Goal: Transaction & Acquisition: Purchase product/service

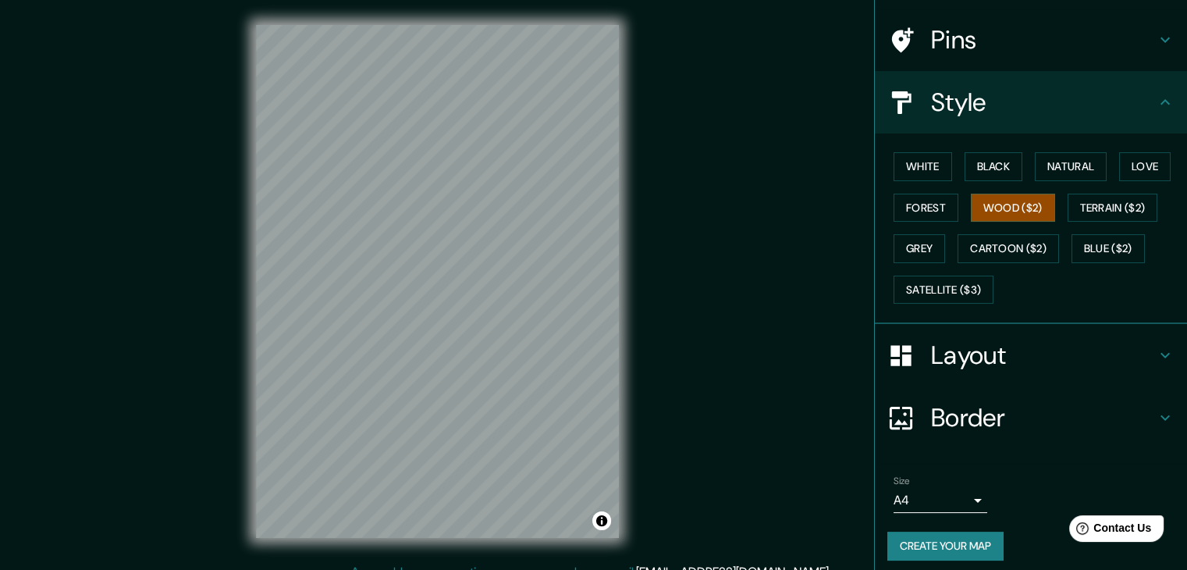
scroll to position [112, 0]
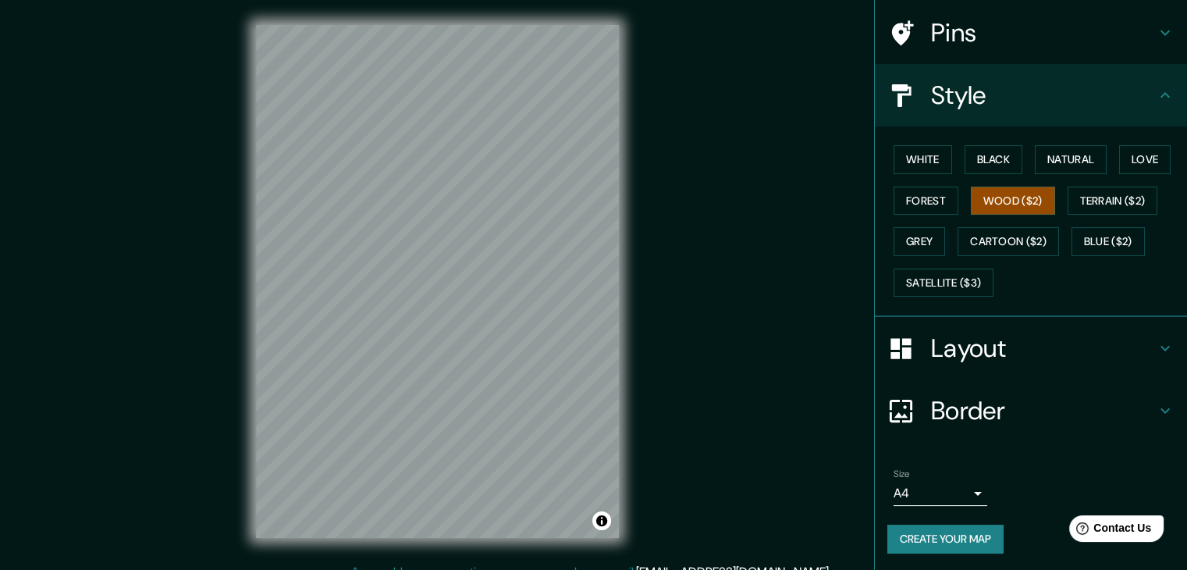
click at [1158, 413] on icon at bounding box center [1165, 410] width 19 height 19
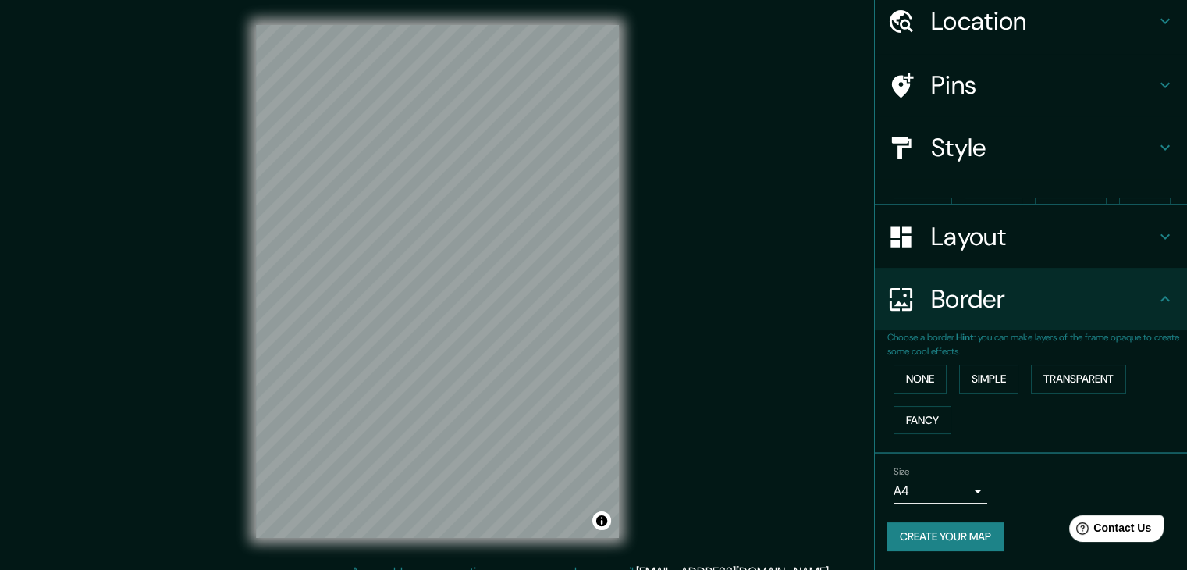
scroll to position [33, 0]
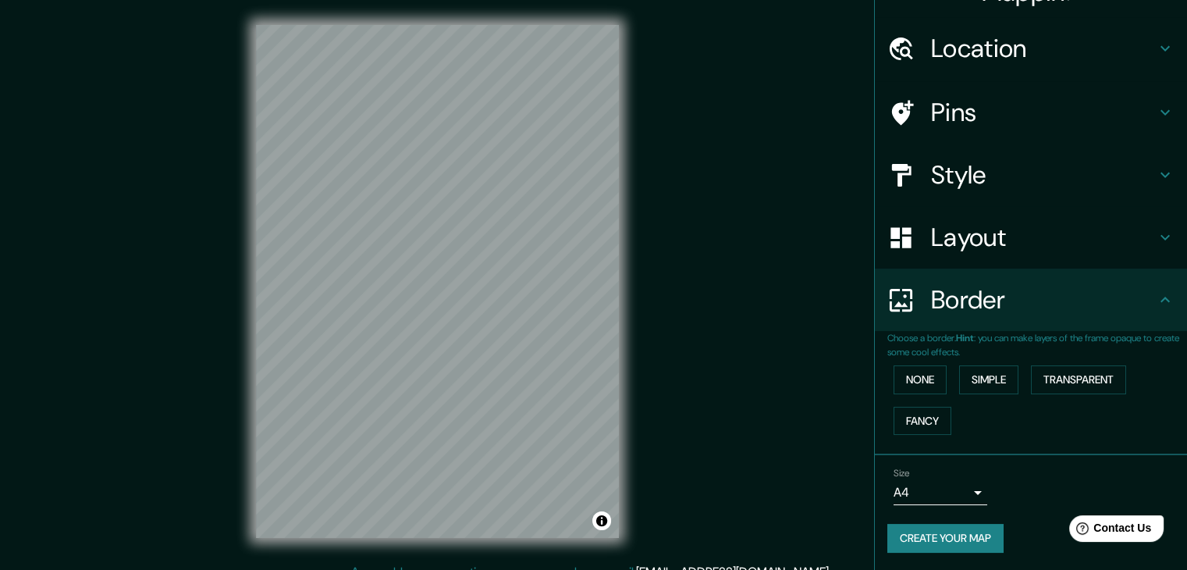
click at [1156, 301] on icon at bounding box center [1165, 299] width 19 height 19
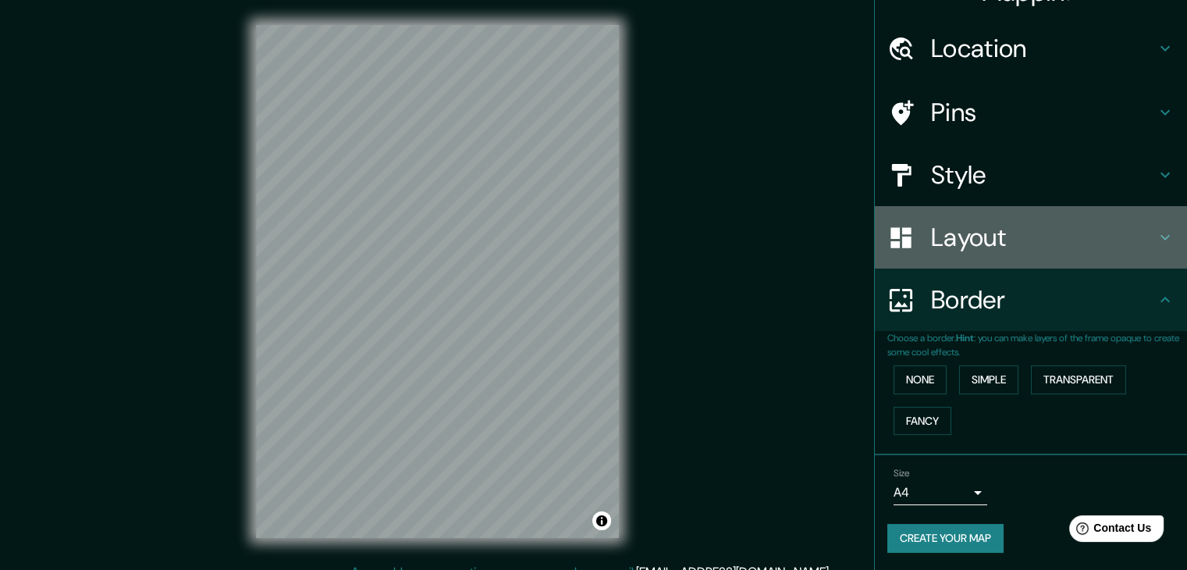
click at [1156, 241] on icon at bounding box center [1165, 237] width 19 height 19
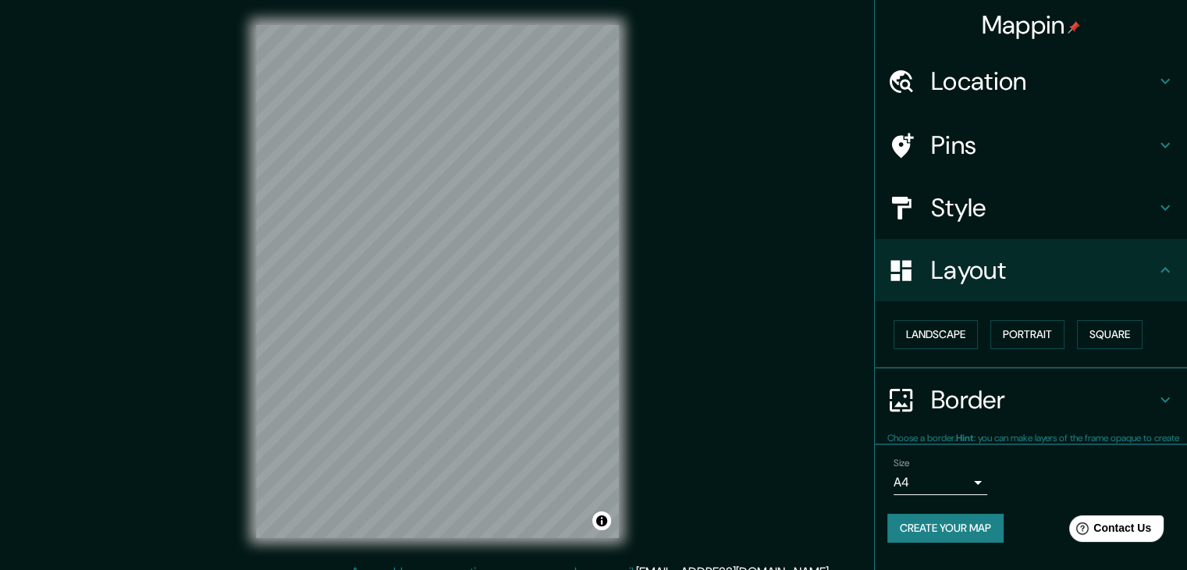
scroll to position [0, 0]
click at [1018, 340] on button "Portrait" at bounding box center [1027, 334] width 74 height 29
click at [1015, 343] on button "Portrait" at bounding box center [1027, 334] width 74 height 29
click at [962, 343] on button "Landscape" at bounding box center [936, 334] width 84 height 29
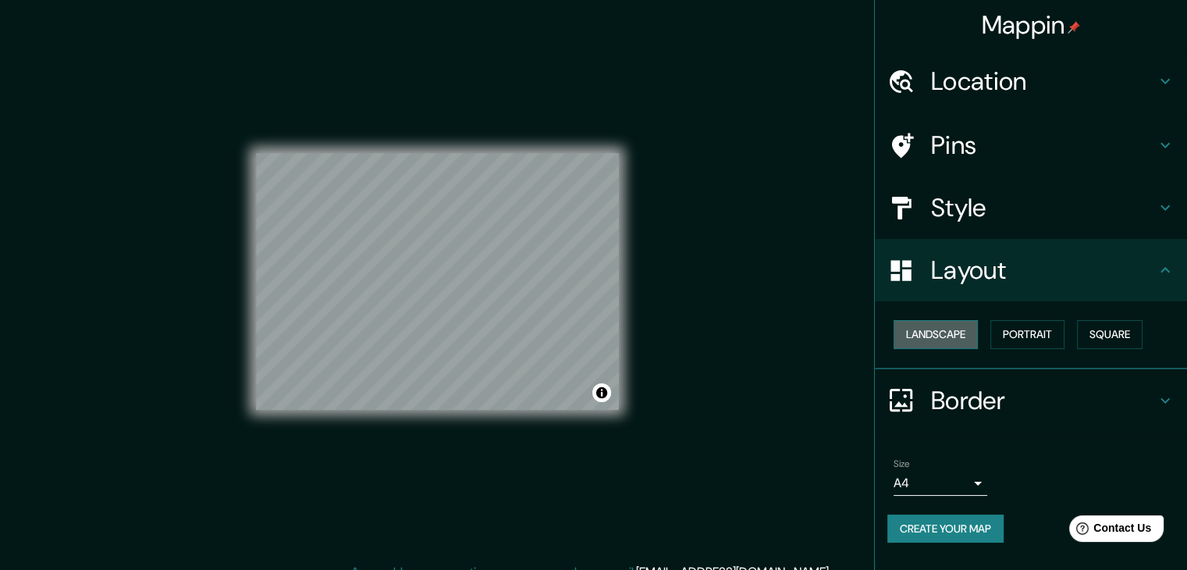
click at [962, 343] on button "Landscape" at bounding box center [936, 334] width 84 height 29
click at [1004, 330] on button "Portrait" at bounding box center [1027, 334] width 74 height 29
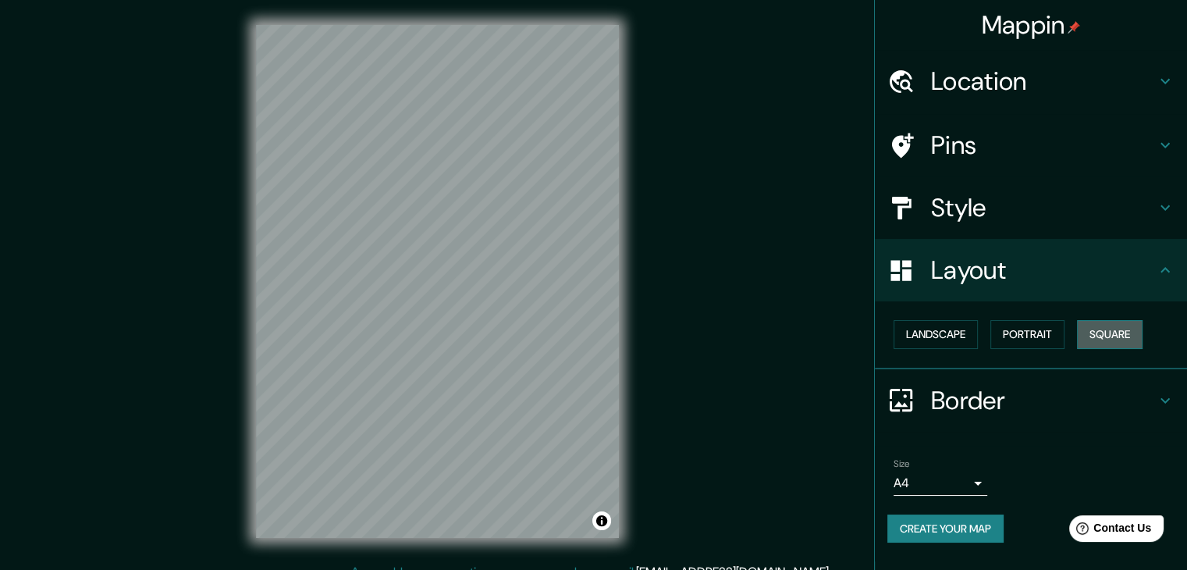
click at [1107, 339] on button "Square" at bounding box center [1110, 334] width 66 height 29
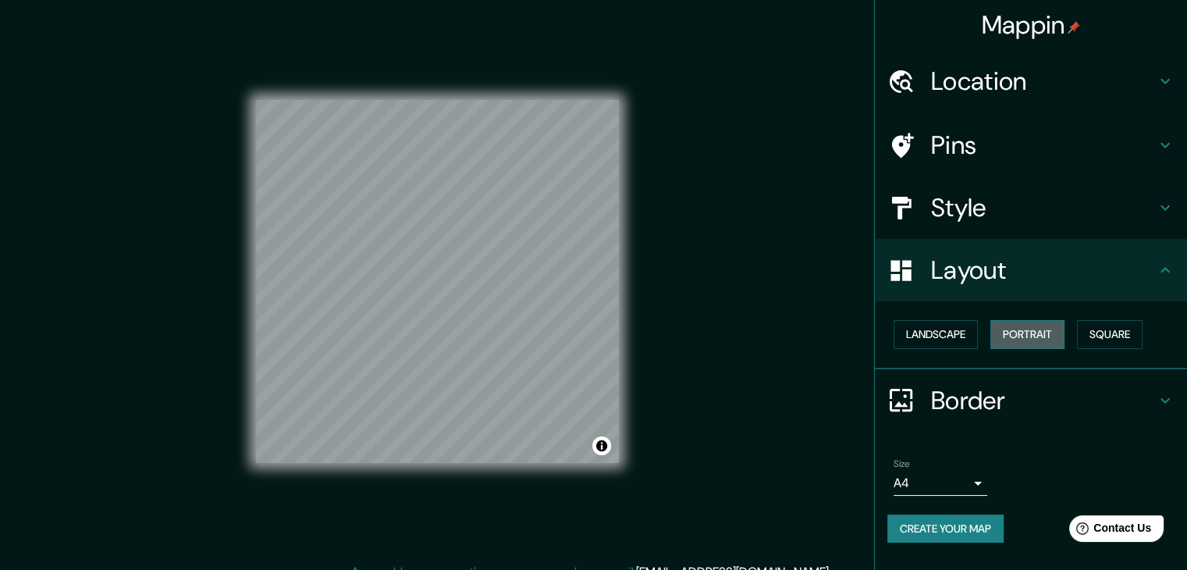
click at [1033, 335] on button "Portrait" at bounding box center [1027, 334] width 74 height 29
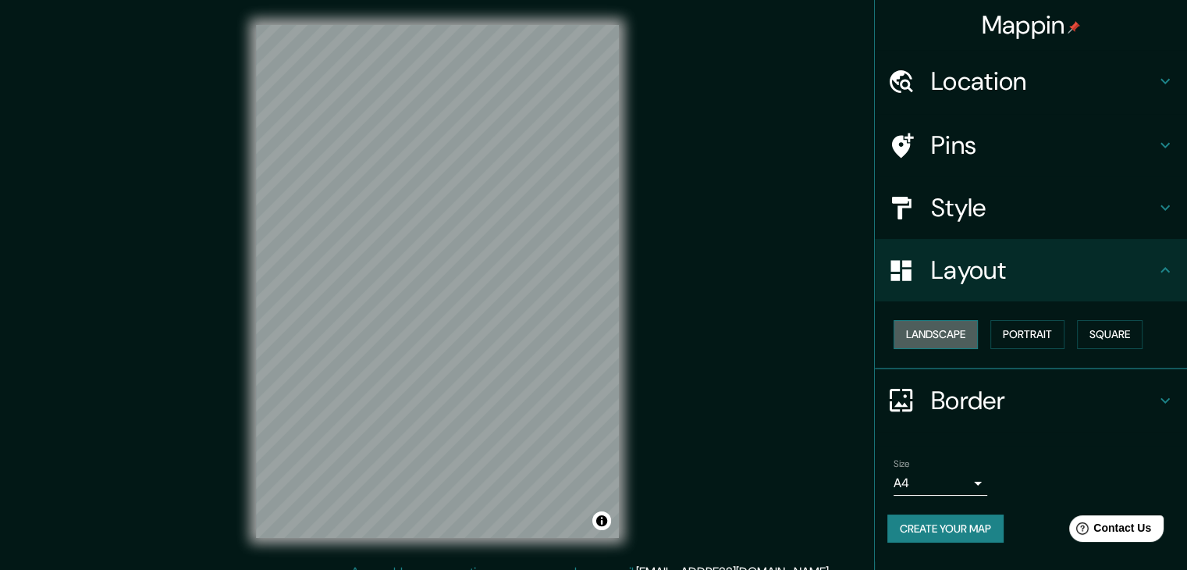
click at [954, 338] on button "Landscape" at bounding box center [936, 334] width 84 height 29
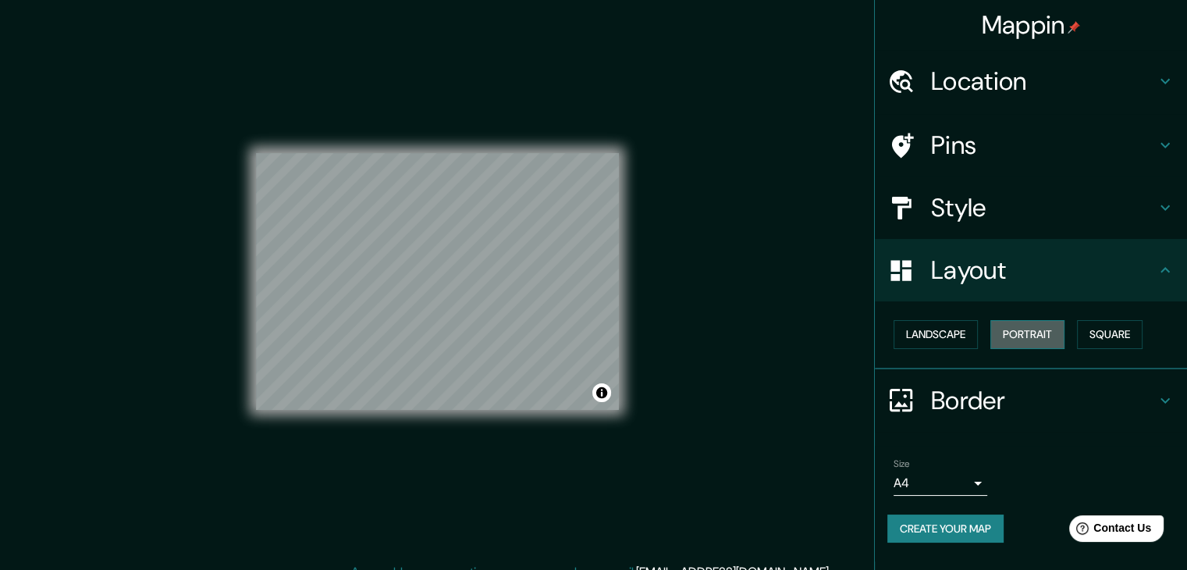
click at [1025, 334] on button "Portrait" at bounding box center [1027, 334] width 74 height 29
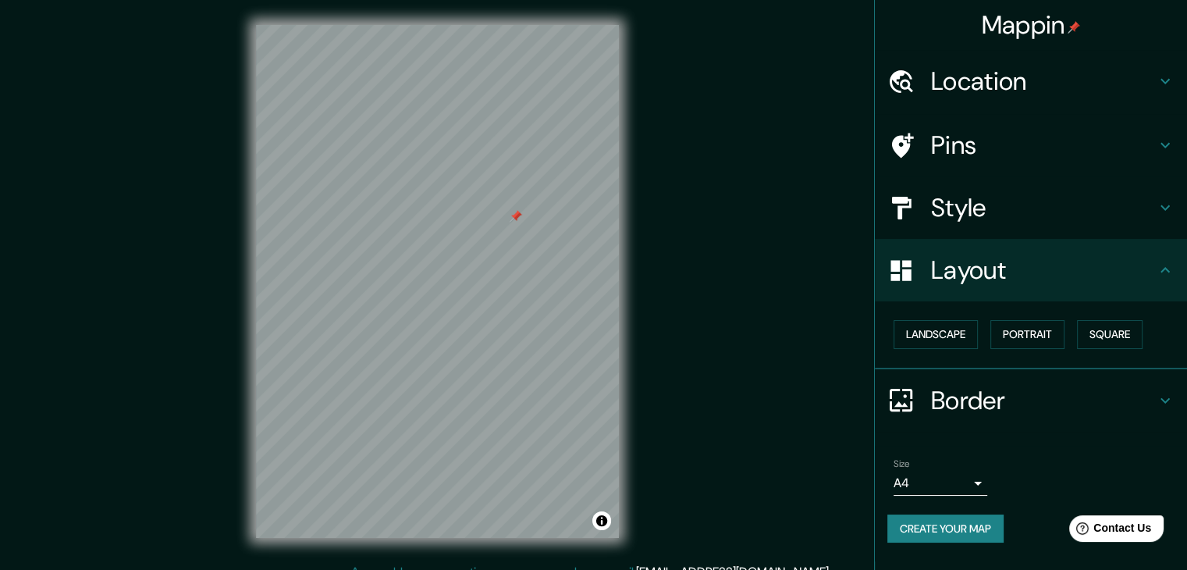
click at [513, 212] on div at bounding box center [516, 216] width 12 height 12
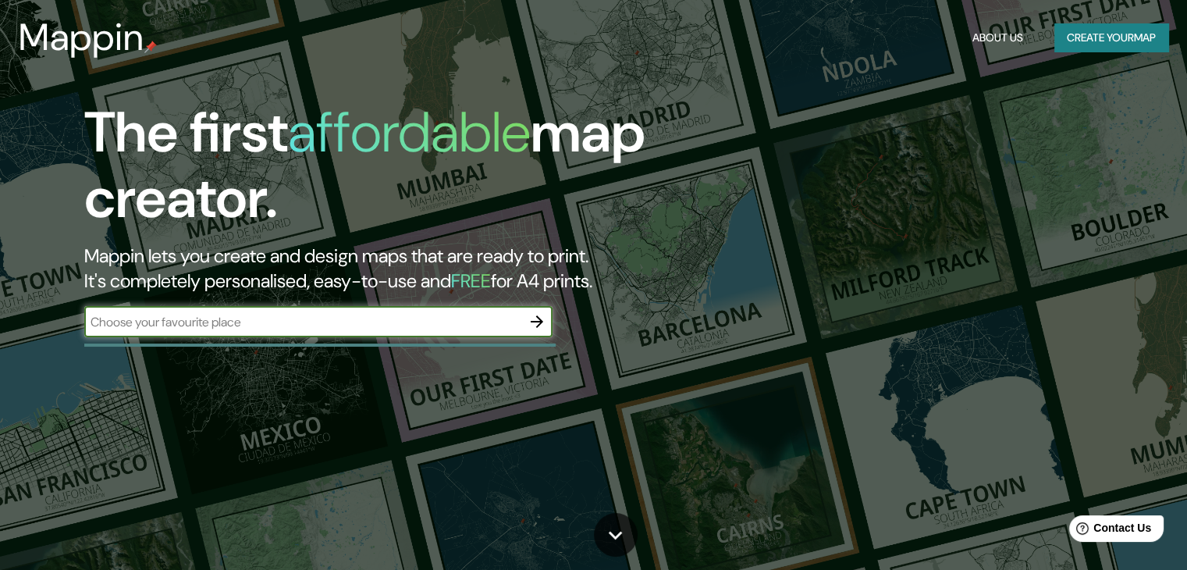
click at [272, 318] on input "text" at bounding box center [302, 322] width 437 height 18
drag, startPoint x: 259, startPoint y: 329, endPoint x: 45, endPoint y: 320, distance: 214.1
click at [45, 320] on div "The first affordable map creator. Mappin lets you create and design maps that a…" at bounding box center [381, 226] width 713 height 253
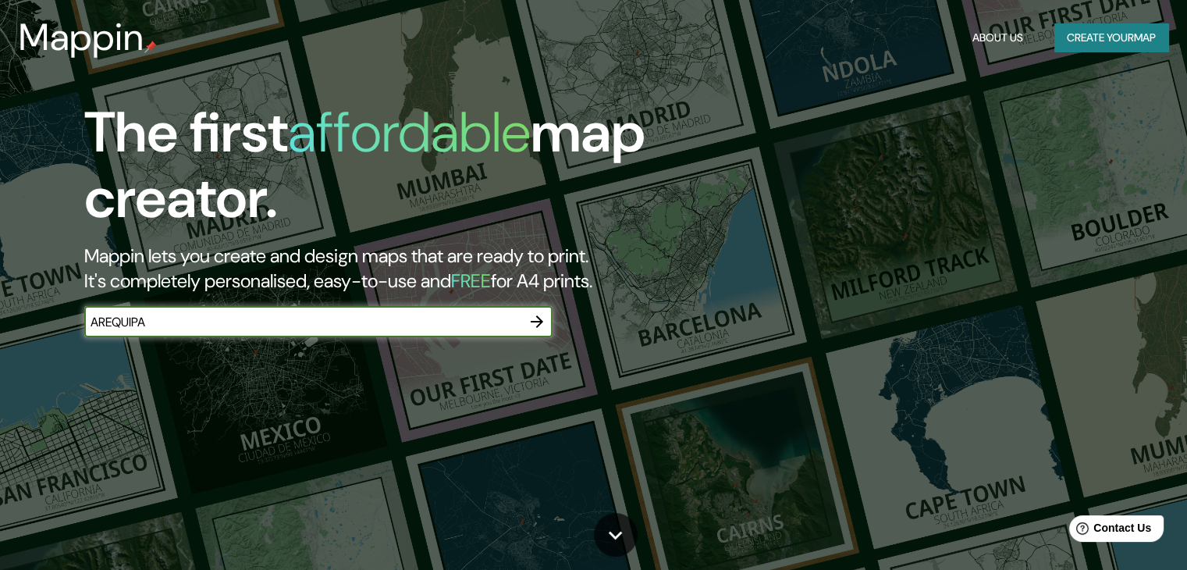
type input "AREQUIPA"
click at [542, 324] on icon "button" at bounding box center [537, 321] width 19 height 19
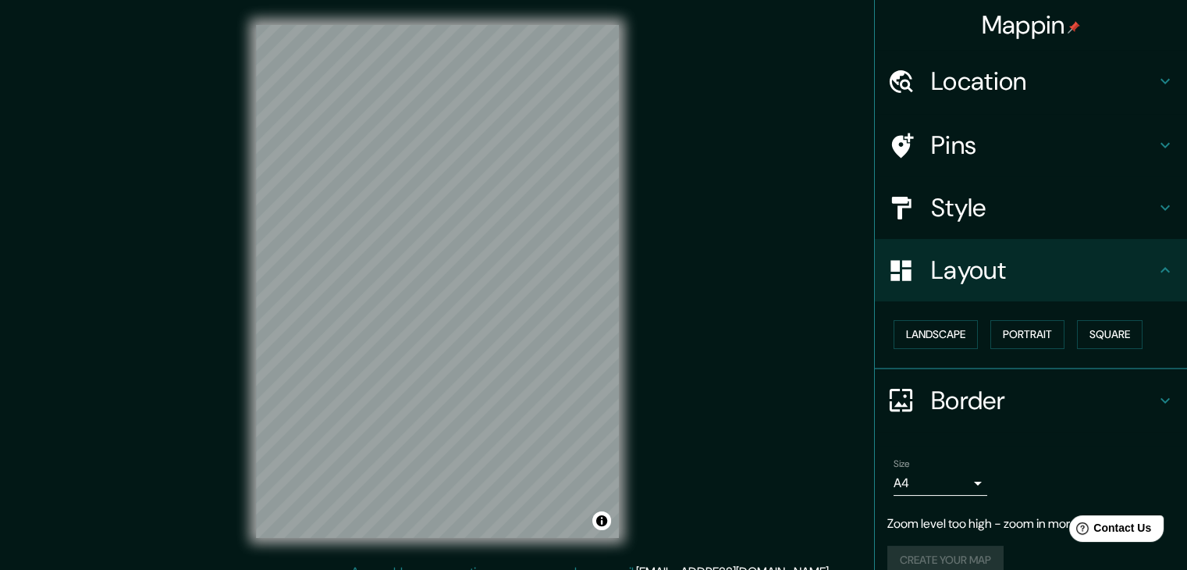
click at [1143, 76] on h4 "Location" at bounding box center [1043, 81] width 225 height 31
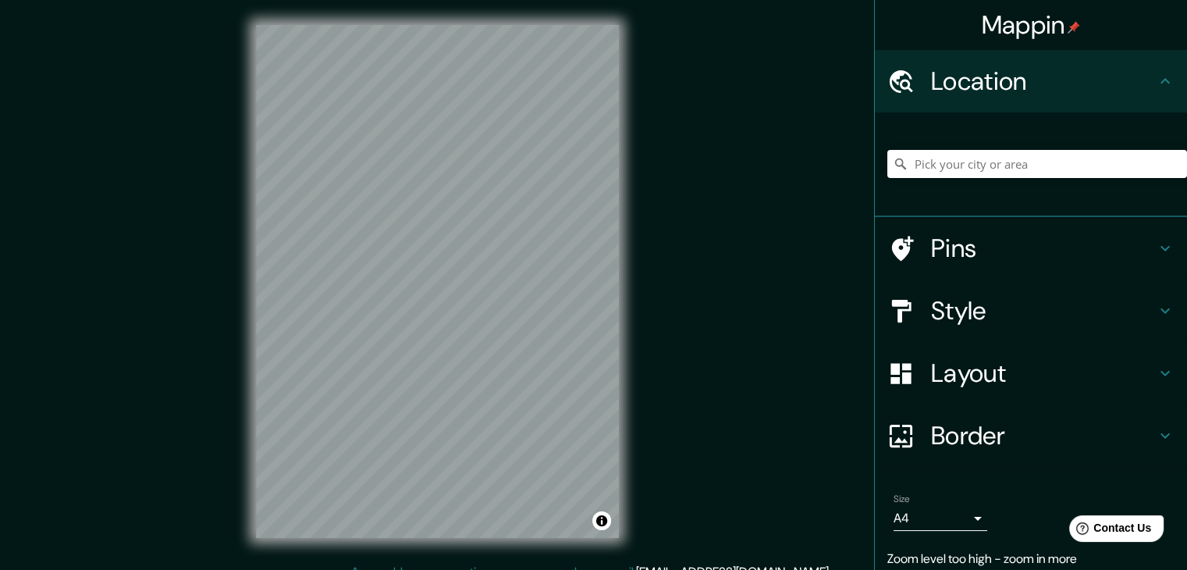
click at [1005, 182] on div at bounding box center [1037, 164] width 300 height 78
click at [1005, 175] on input "Pick your city or area" at bounding box center [1037, 164] width 300 height 28
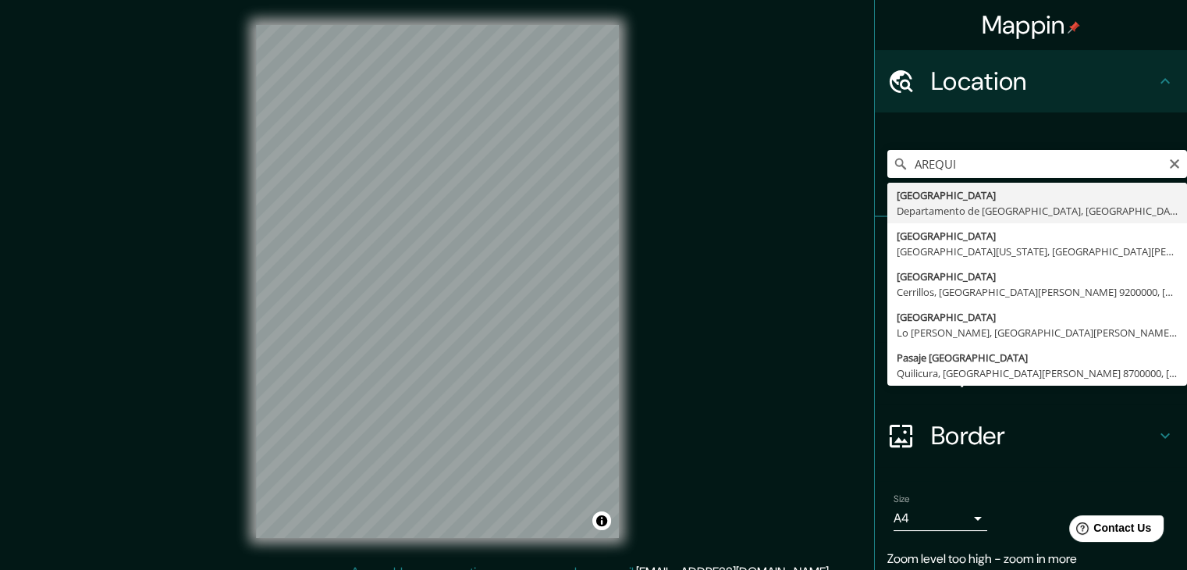
type input "[GEOGRAPHIC_DATA], [GEOGRAPHIC_DATA], [GEOGRAPHIC_DATA]"
